Goal: Information Seeking & Learning: Learn about a topic

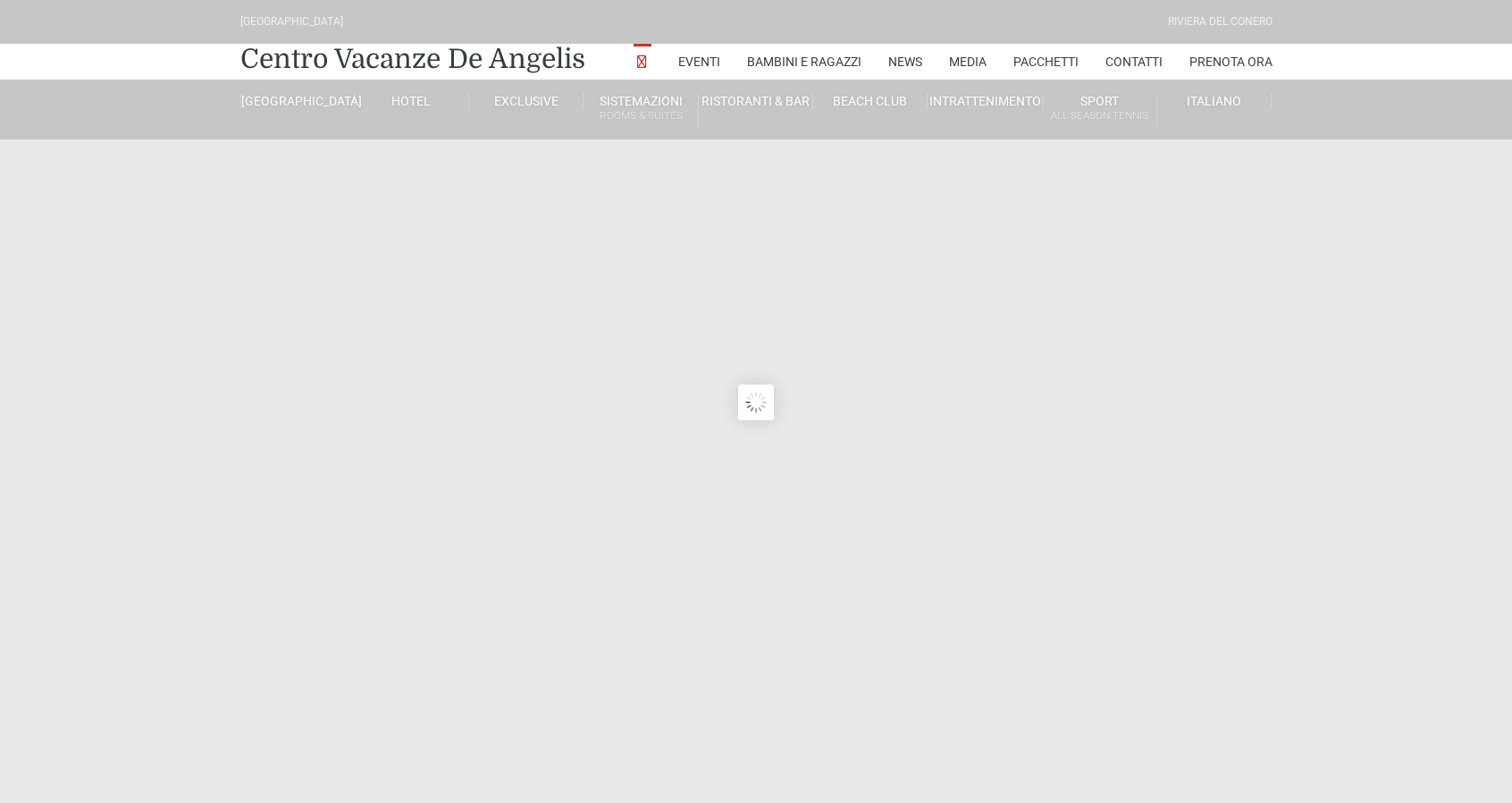
type input "[DATE]"
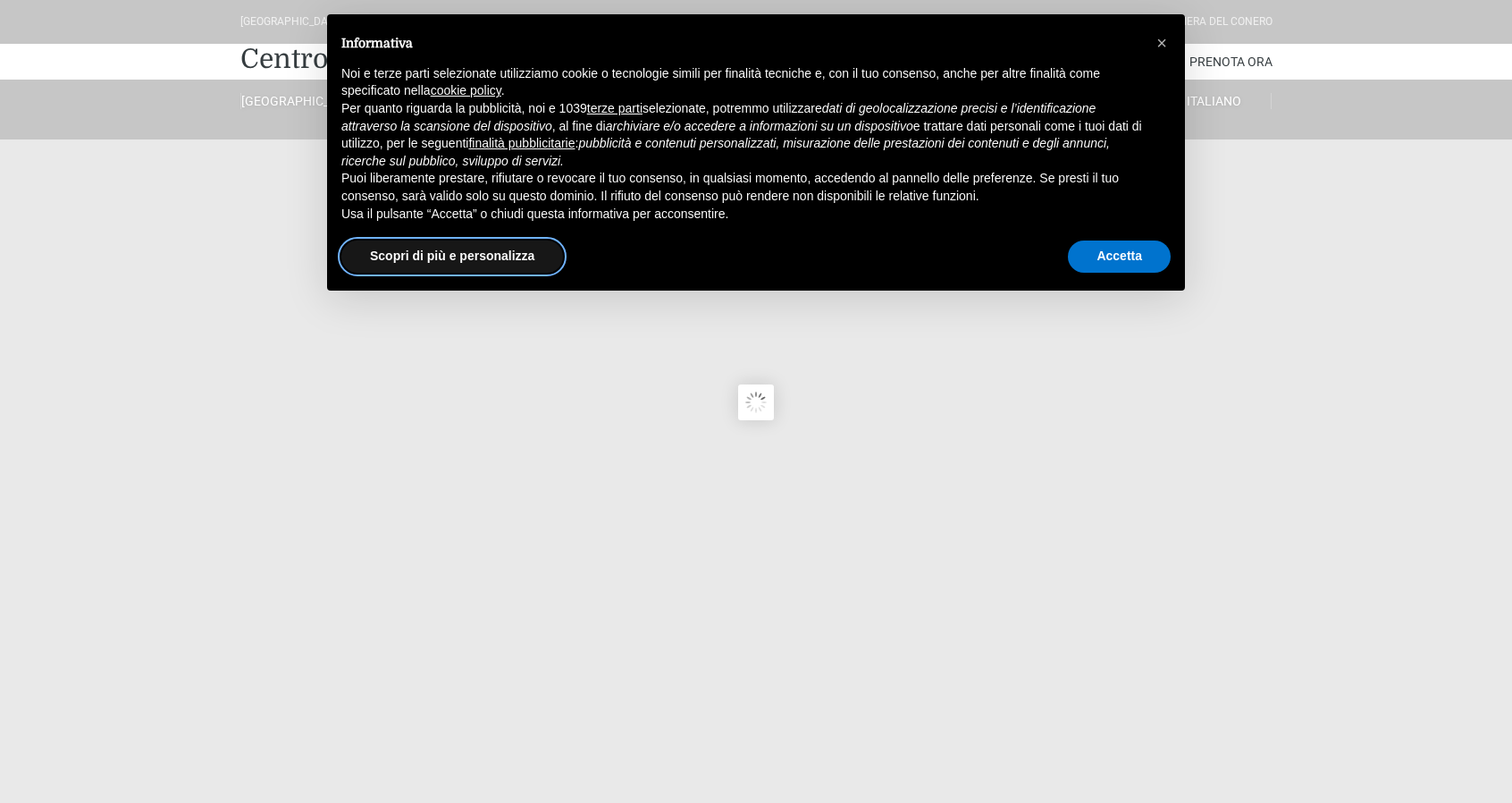
click at [476, 253] on button "Scopri di più e personalizza" at bounding box center [452, 257] width 222 height 32
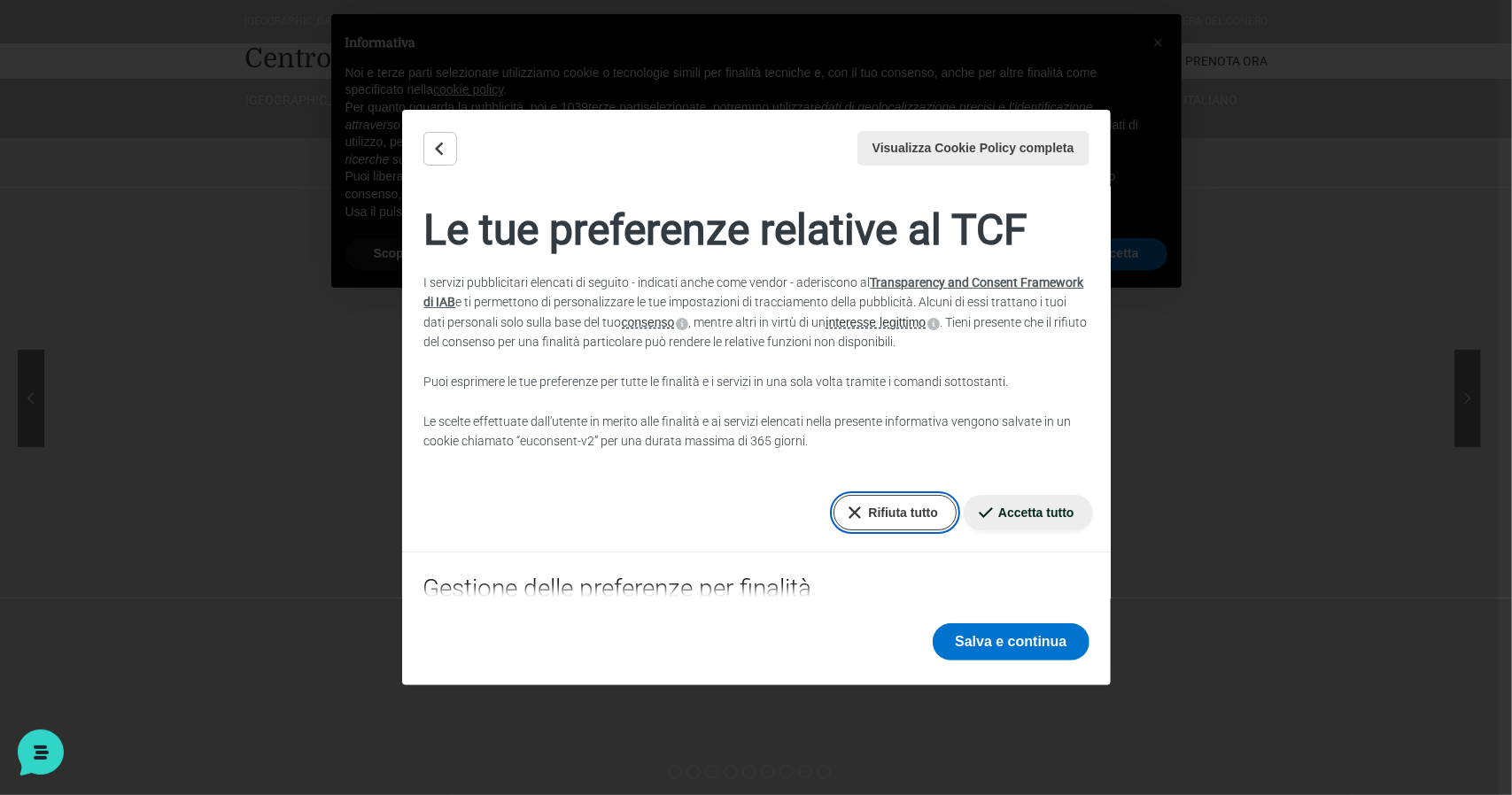
click at [879, 511] on button "Rifiuta tutto" at bounding box center [895, 512] width 123 height 35
click at [1068, 635] on button "Salva e continua" at bounding box center [1011, 641] width 156 height 37
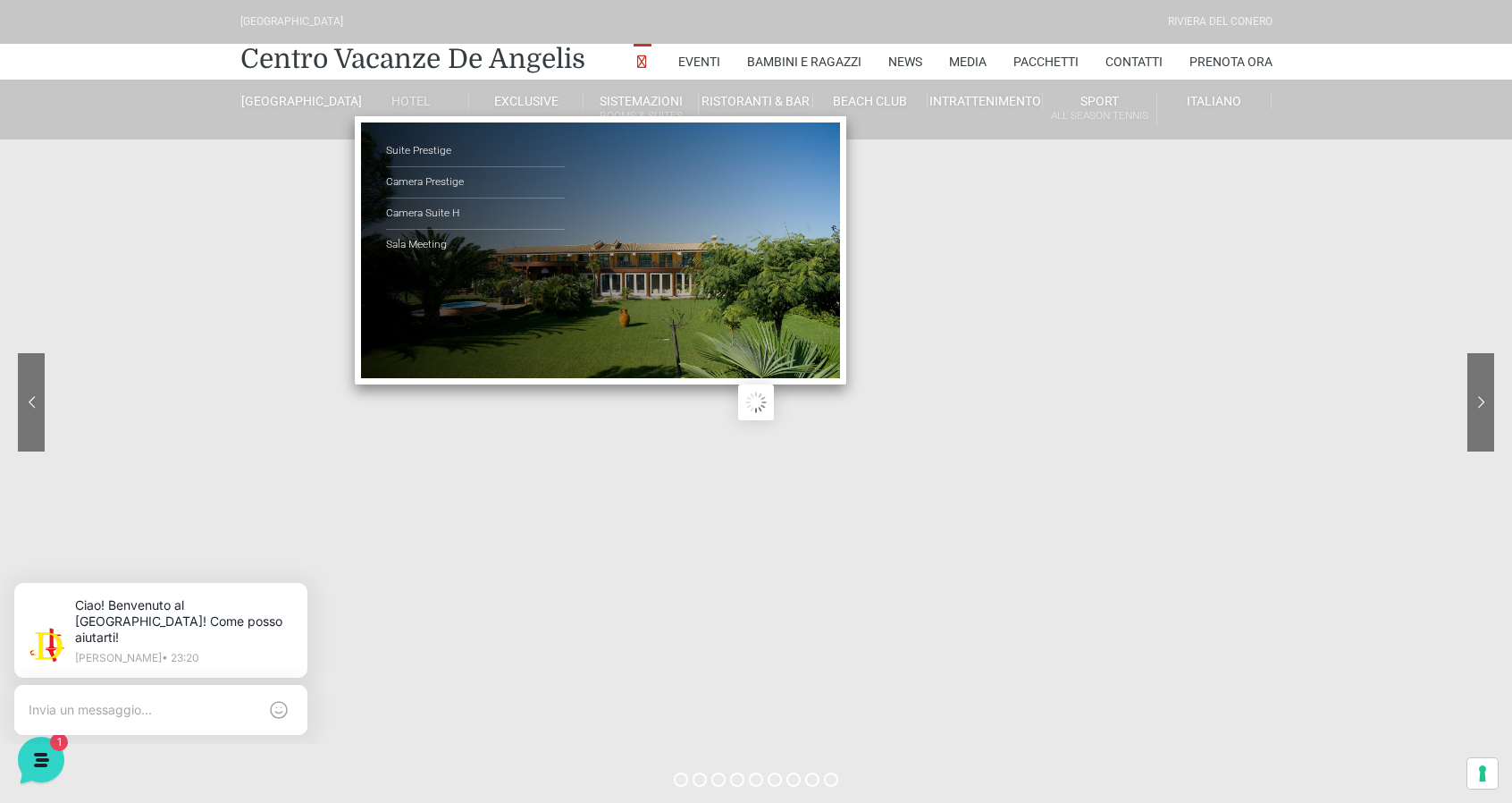
click at [409, 93] on link "Hotel" at bounding box center [412, 101] width 114 height 16
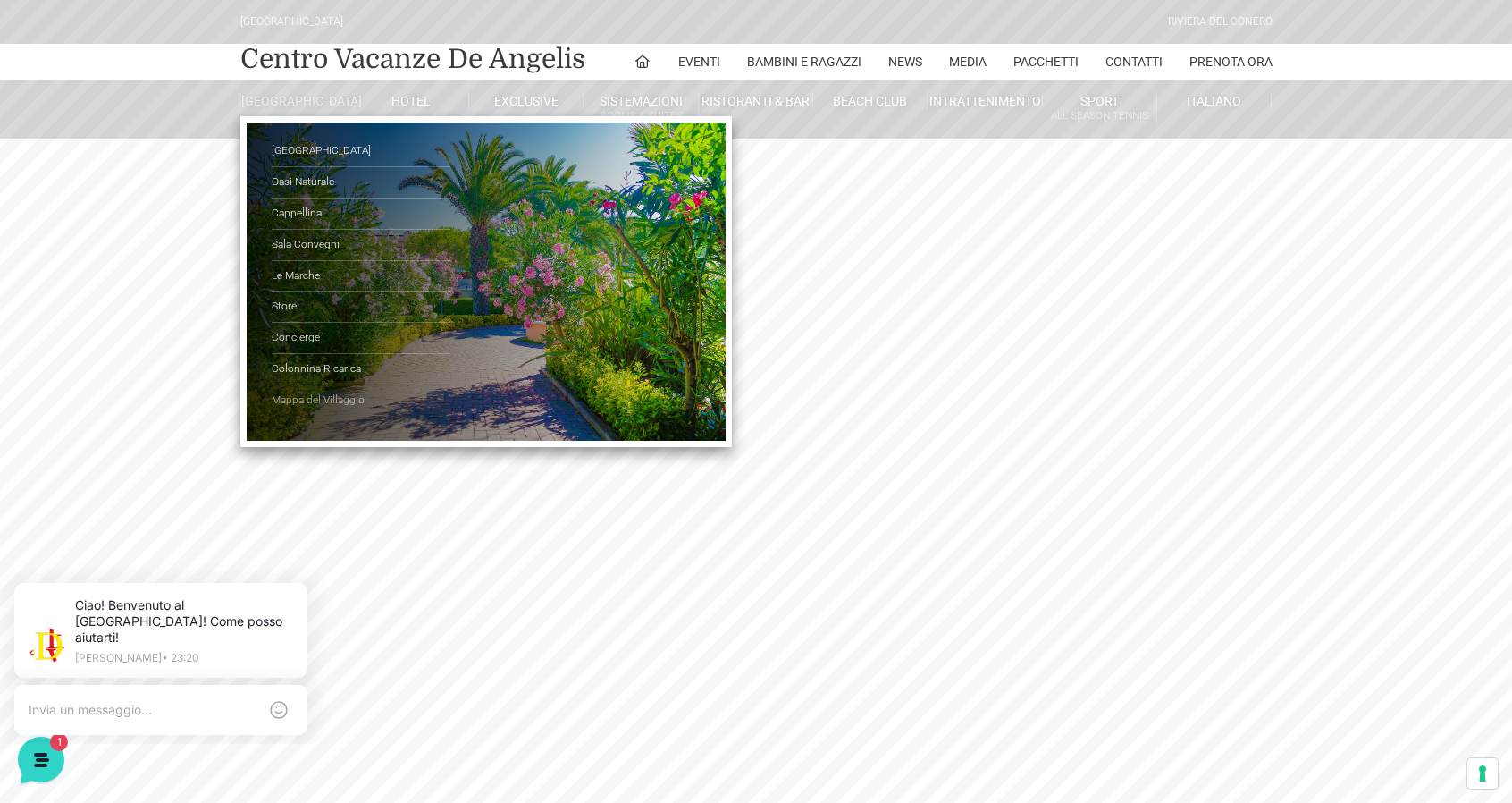
click at [335, 414] on link "Mappa del Villaggio" at bounding box center [361, 400] width 179 height 30
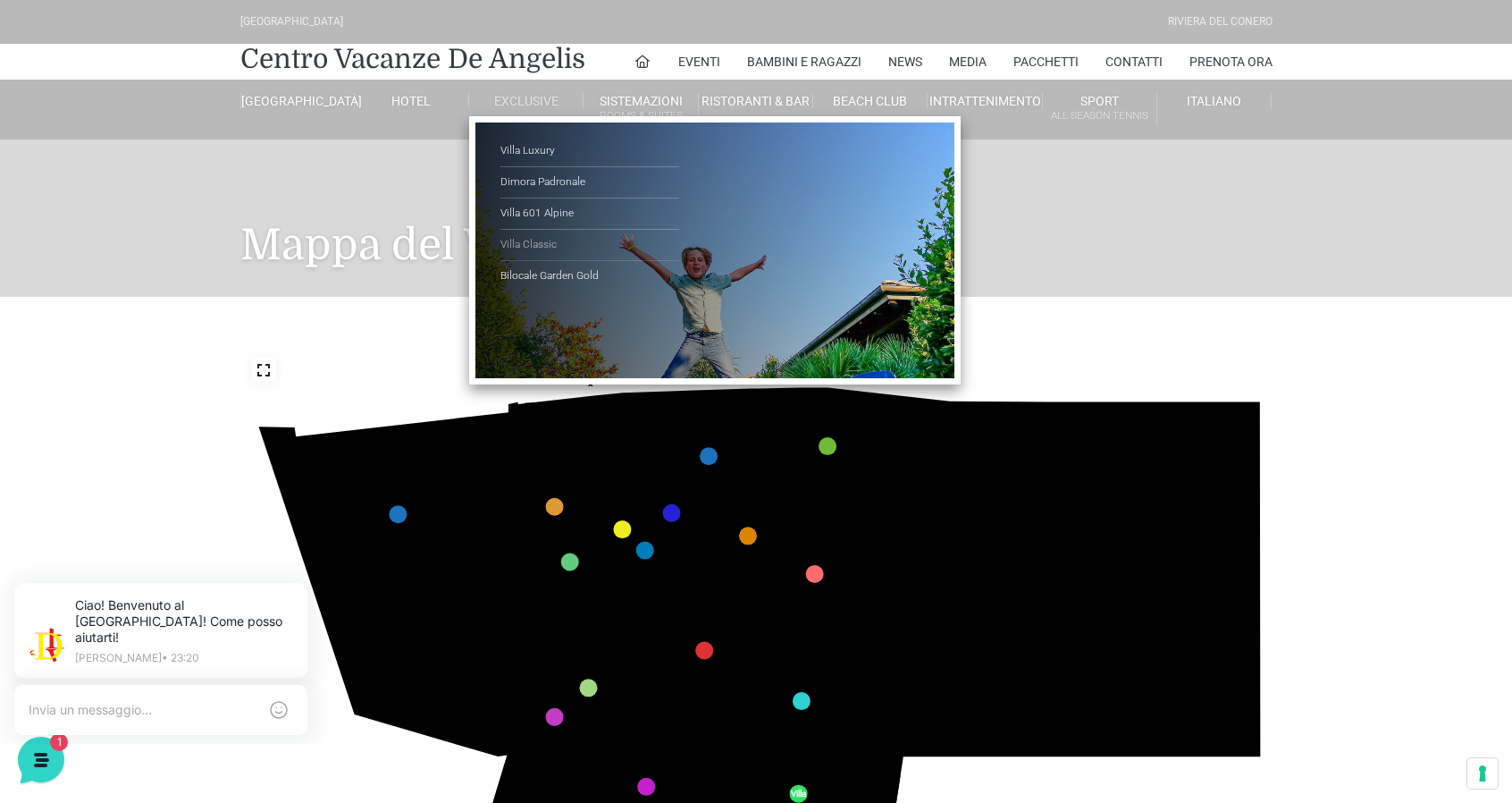
click at [549, 242] on link "Villa Classic" at bounding box center [589, 246] width 179 height 31
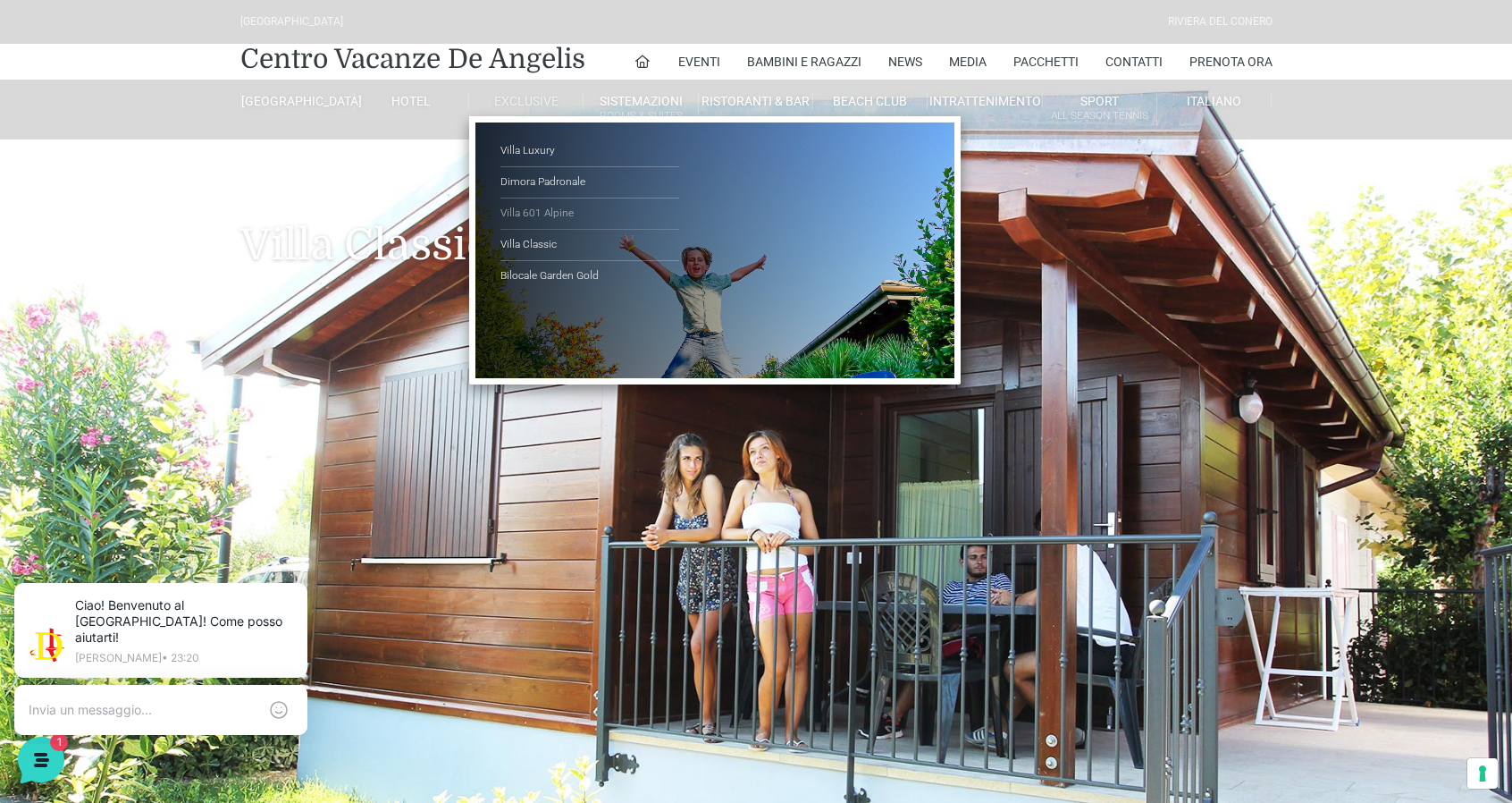
click at [550, 218] on link "Villa 601 Alpine" at bounding box center [589, 214] width 179 height 31
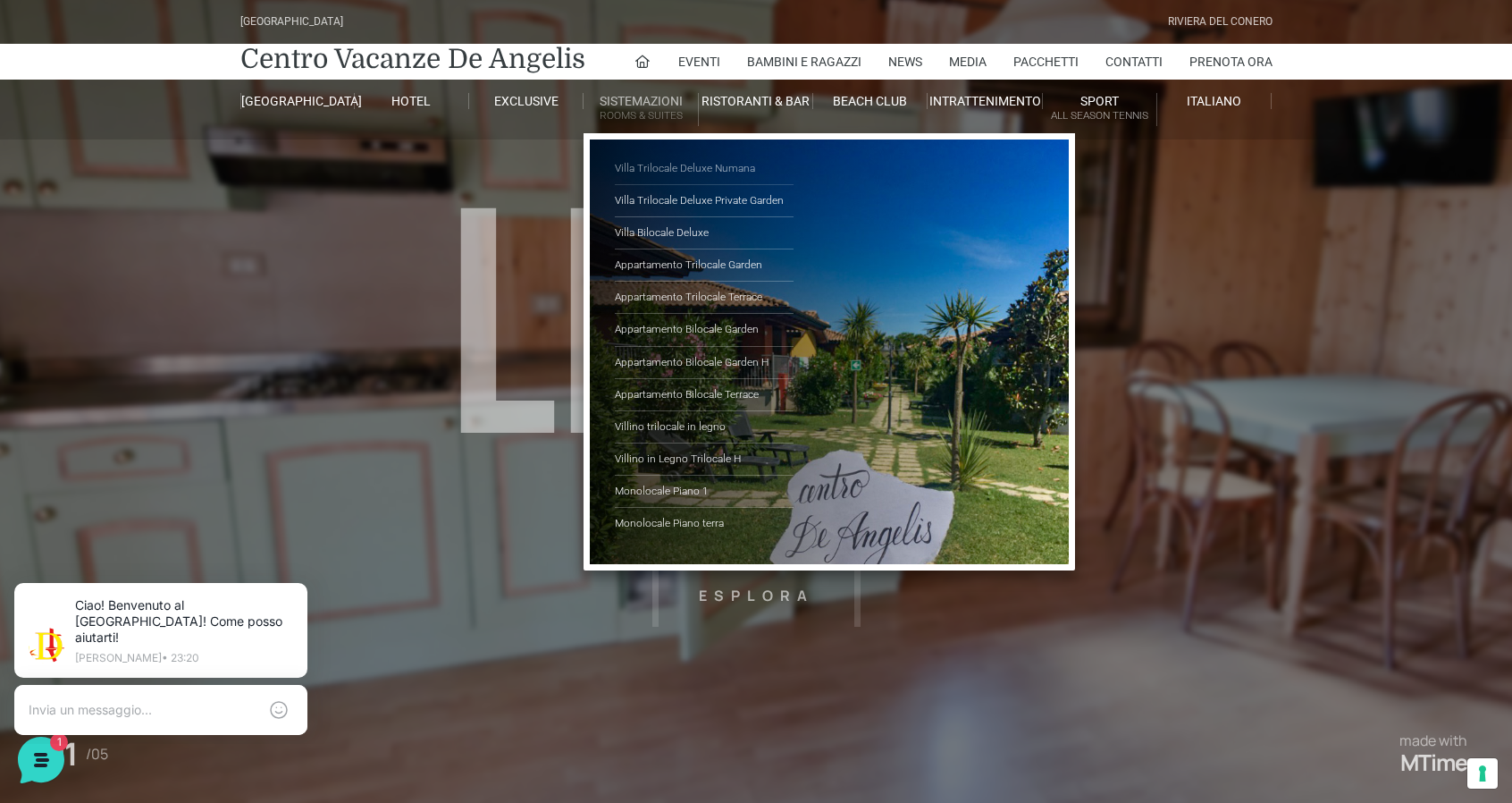
click at [652, 158] on link "Villa Trilocale Deluxe Numana" at bounding box center [704, 169] width 179 height 32
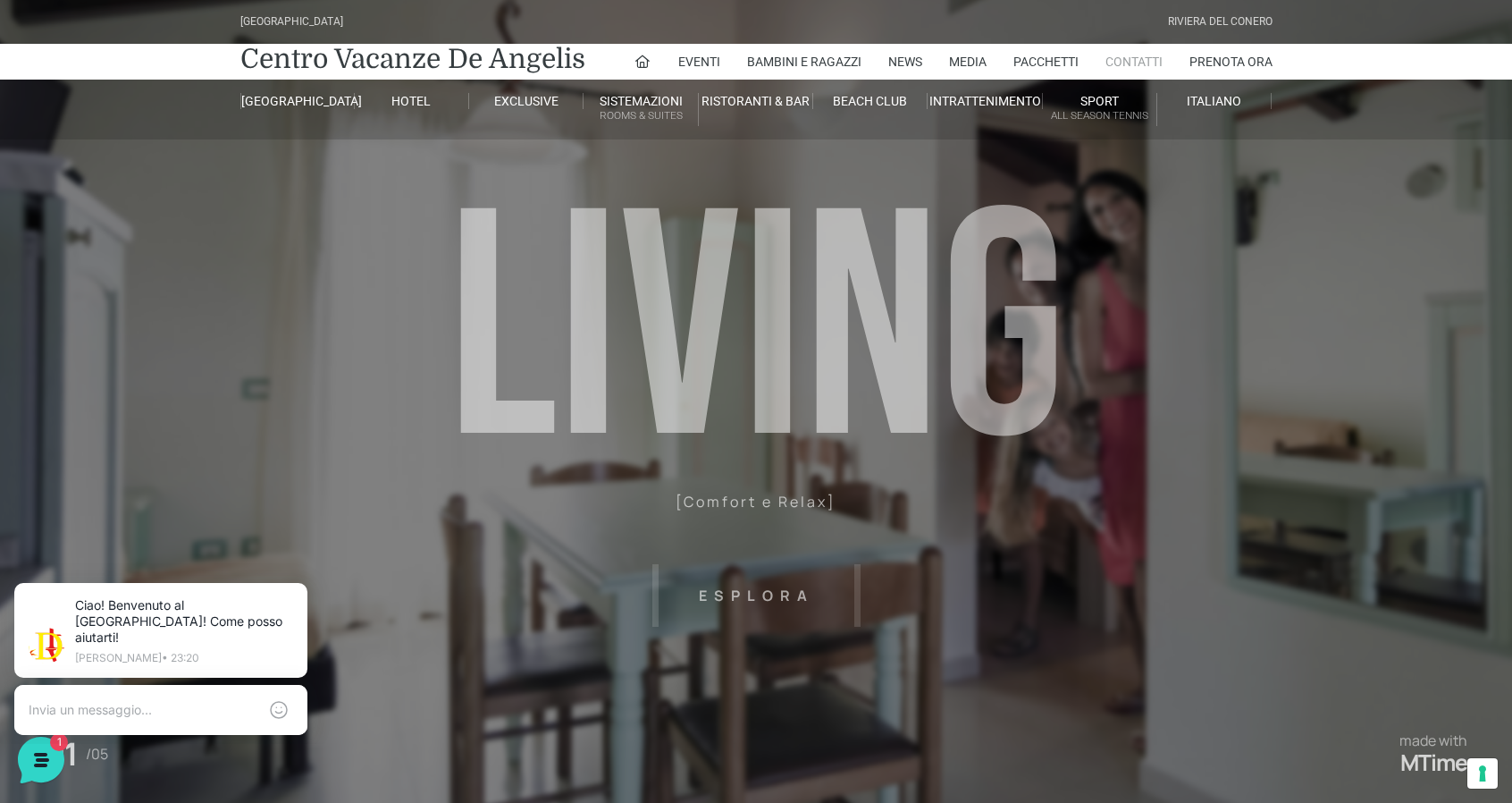
click at [1152, 56] on link "Contatti" at bounding box center [1134, 62] width 57 height 35
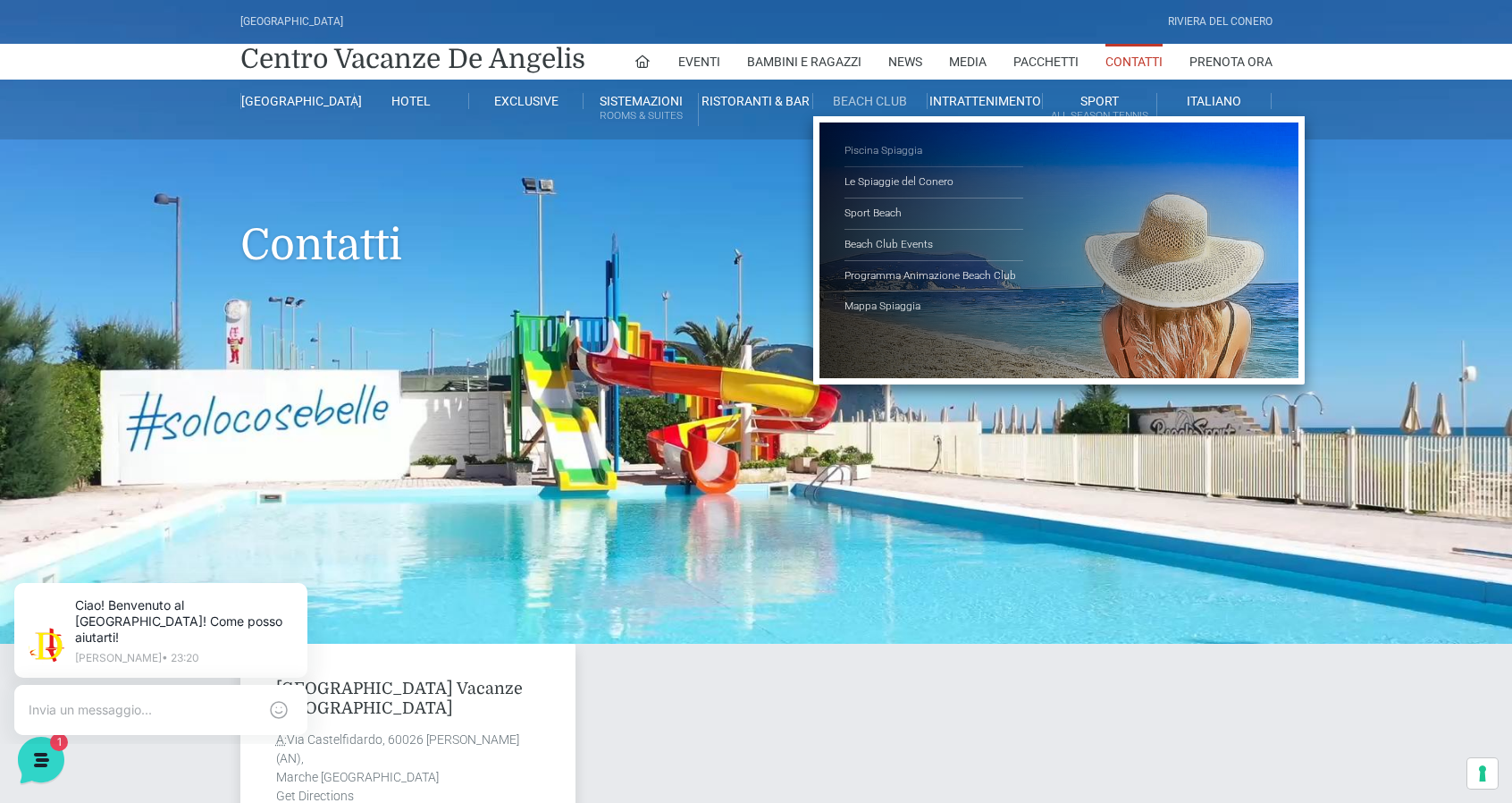
click at [885, 151] on link "Piscina Spiaggia" at bounding box center [933, 151] width 179 height 31
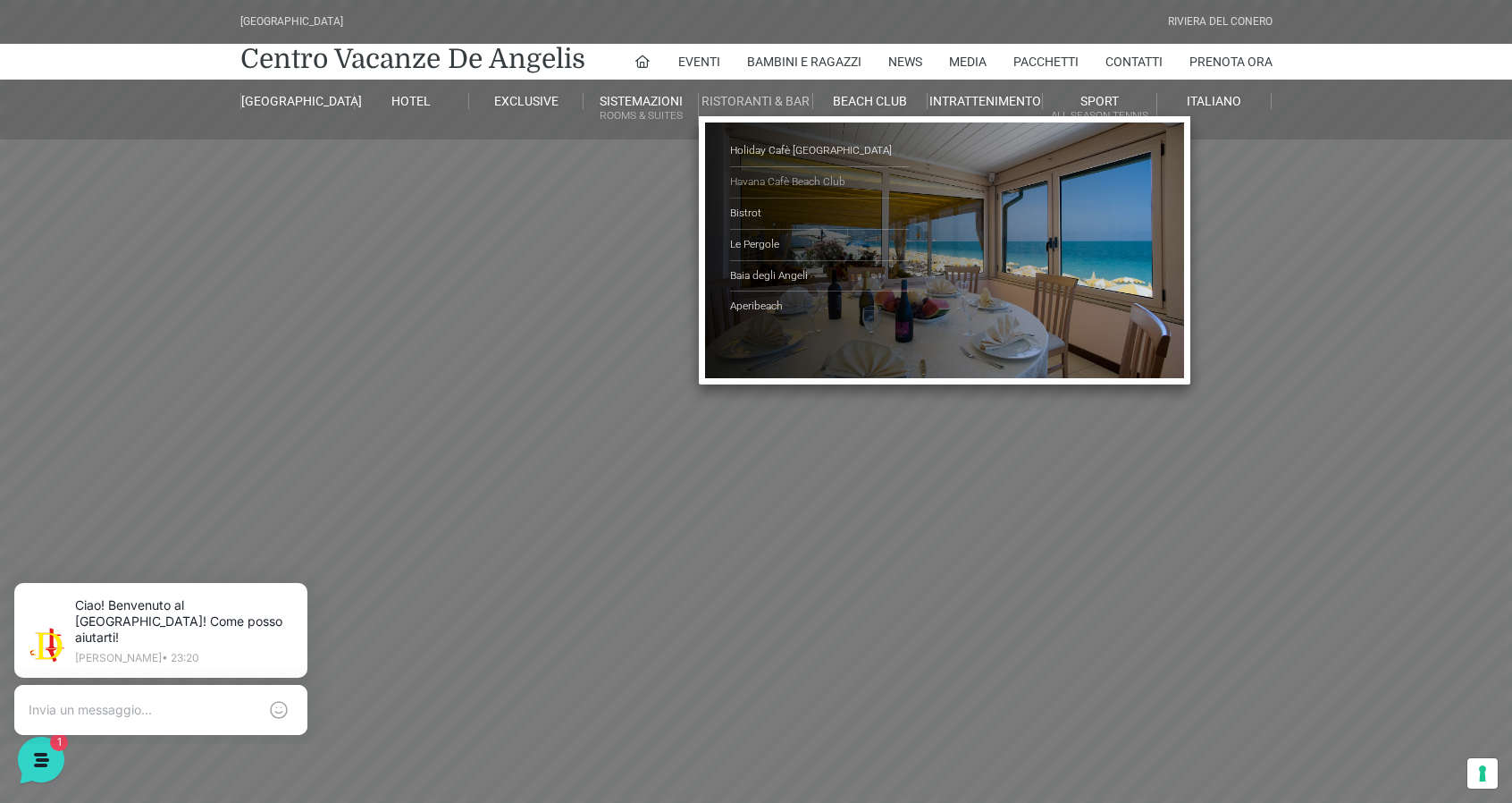
click at [759, 179] on link "Havana Cafè Beach Club" at bounding box center [819, 183] width 179 height 31
